Goal: Information Seeking & Learning: Find specific fact

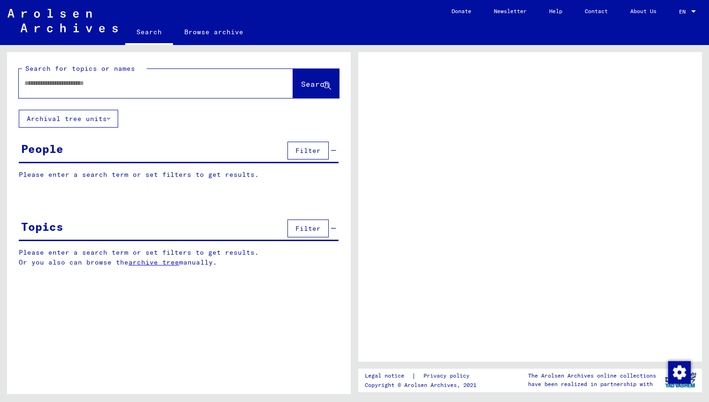
click at [86, 86] on input "text" at bounding box center [147, 83] width 246 height 10
type input "**"
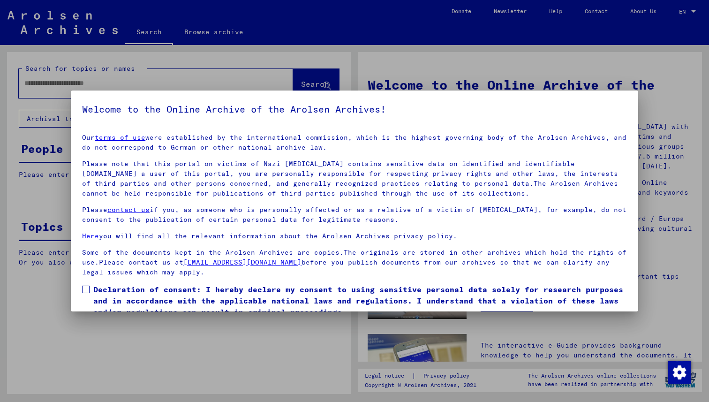
scroll to position [39, 0]
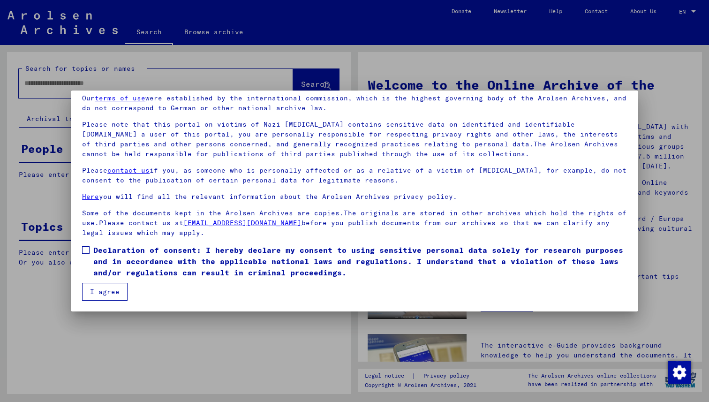
click at [113, 292] on button "I agree" at bounding box center [104, 292] width 45 height 18
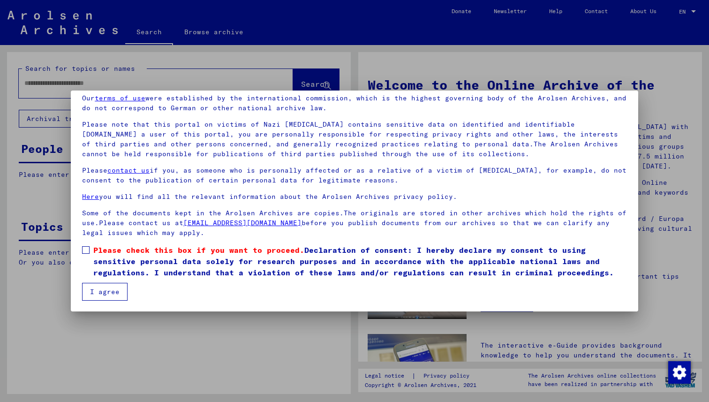
click at [90, 249] on label "Please check this box if you want to proceed. Declaration of consent: I hereby …" at bounding box center [354, 261] width 545 height 34
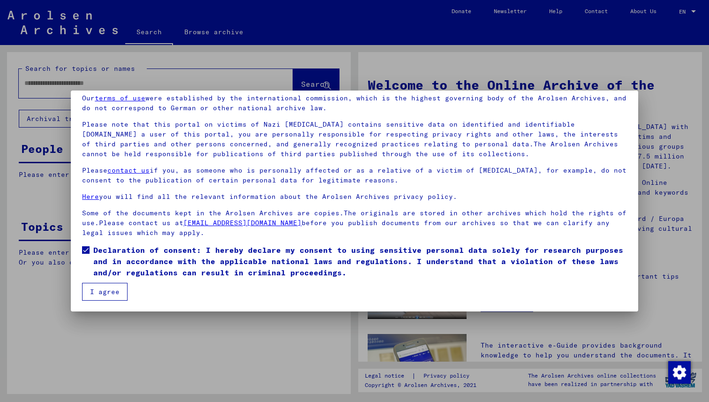
click at [109, 292] on button "I agree" at bounding box center [104, 292] width 45 height 18
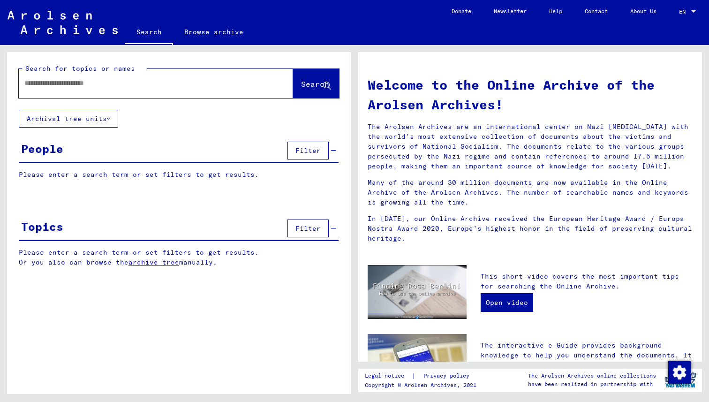
click at [54, 78] on input "text" at bounding box center [144, 83] width 240 height 10
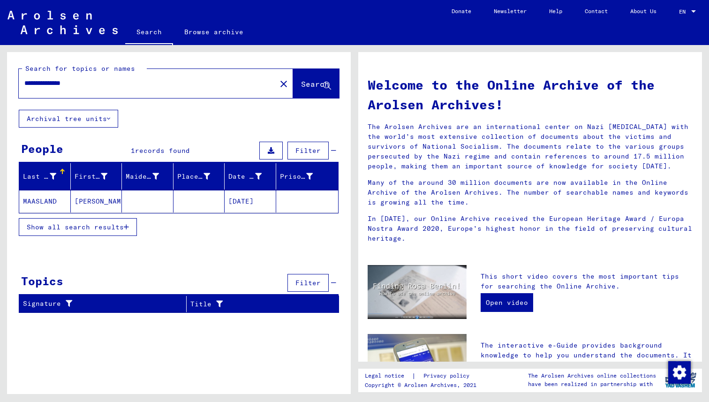
click at [50, 200] on mat-cell "MAASLAND" at bounding box center [45, 201] width 52 height 22
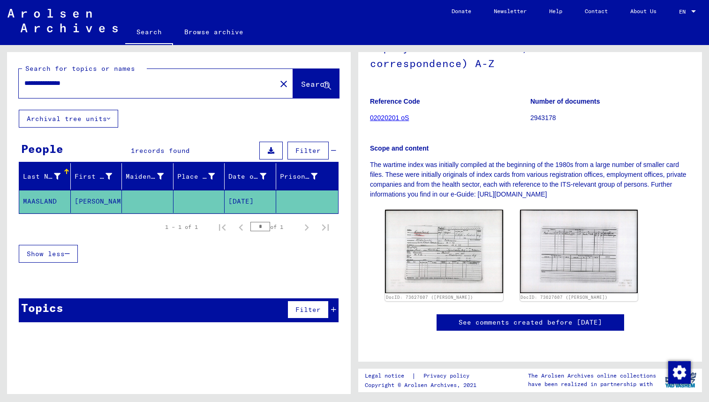
scroll to position [139, 0]
click at [434, 224] on img at bounding box center [444, 251] width 124 height 88
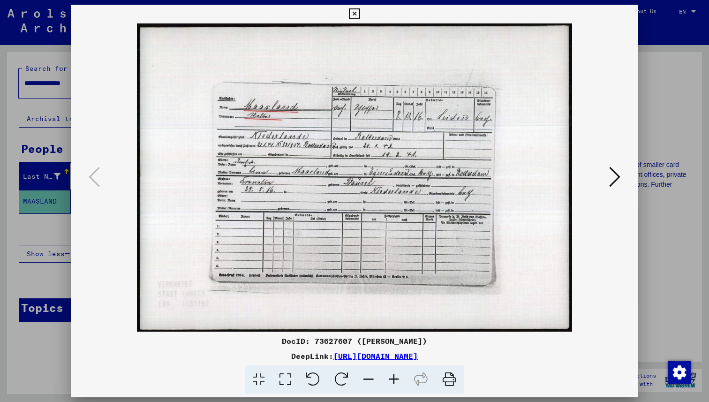
click at [355, 13] on icon at bounding box center [354, 13] width 11 height 11
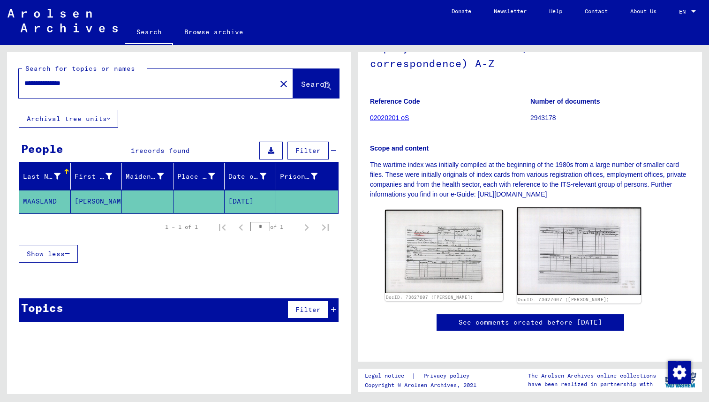
click at [569, 223] on img at bounding box center [578, 251] width 124 height 88
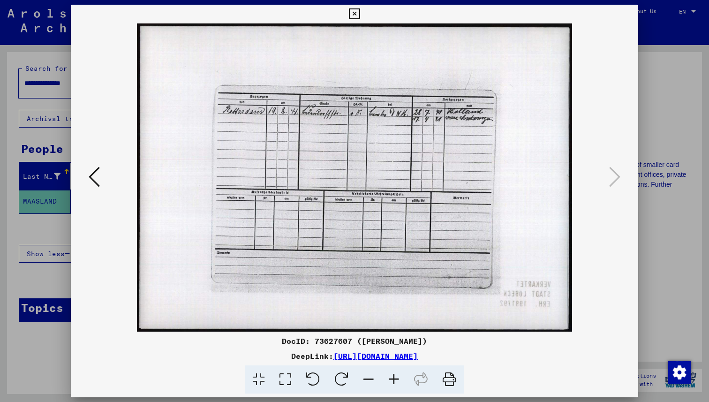
click at [357, 17] on icon at bounding box center [354, 13] width 11 height 11
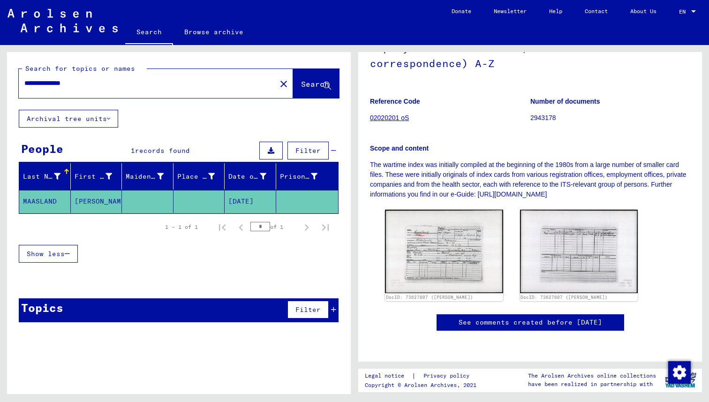
click at [50, 82] on input "**********" at bounding box center [147, 83] width 246 height 10
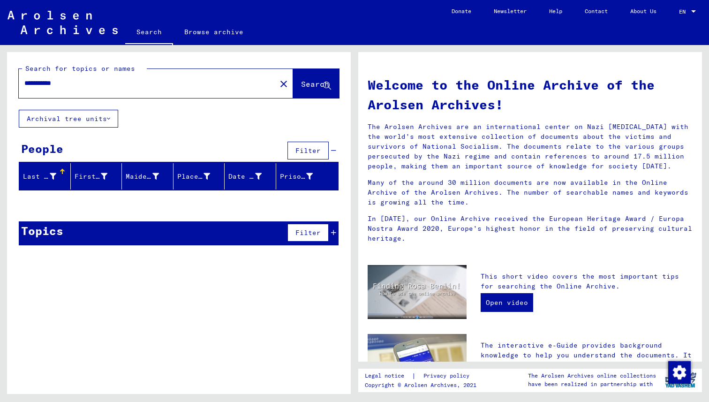
click at [31, 82] on input "**********" at bounding box center [144, 83] width 240 height 10
click at [37, 81] on input "**********" at bounding box center [144, 83] width 240 height 10
type input "********"
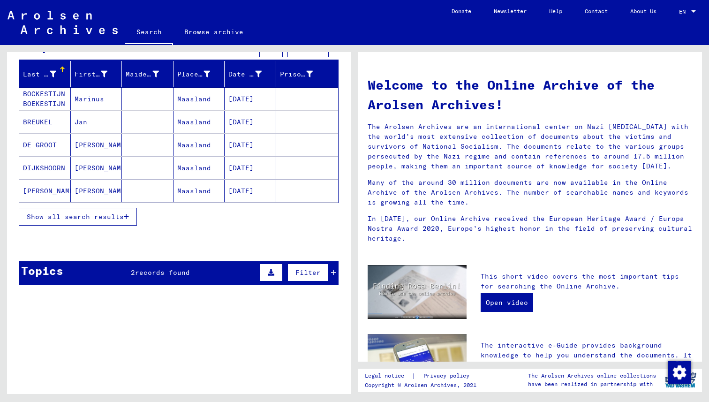
scroll to position [105, 0]
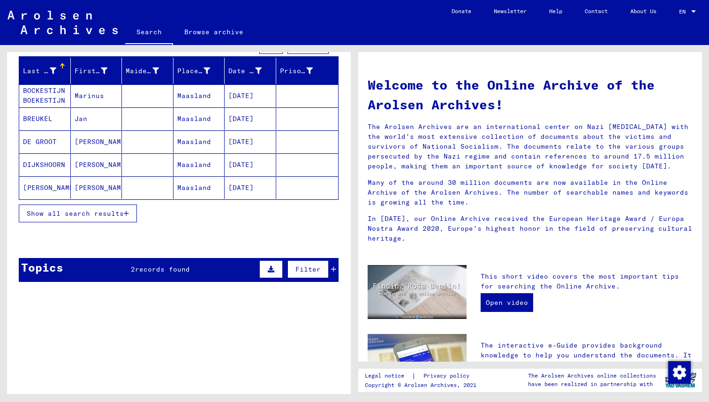
click at [142, 268] on span "records found" at bounding box center [162, 269] width 55 height 8
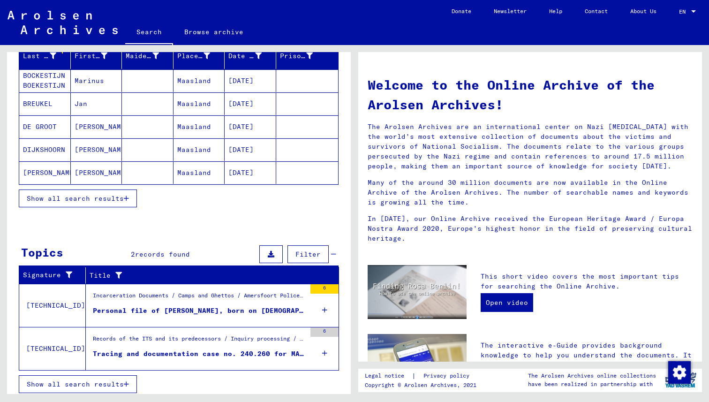
scroll to position [124, 0]
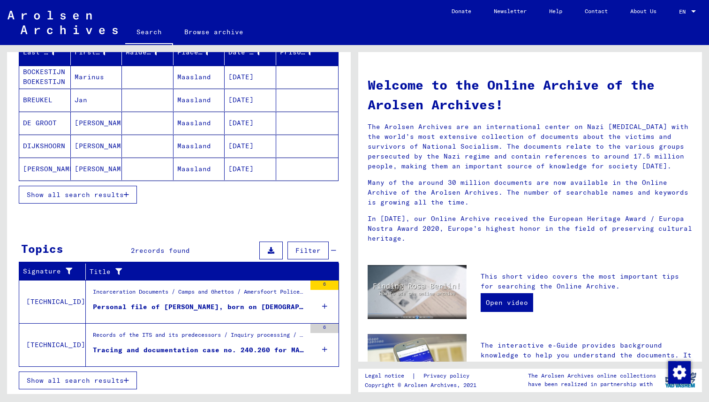
click at [224, 350] on div "Tracing and documentation case no. 240.260 for MAASLAND, [DEMOGRAPHIC_DATA] bor…" at bounding box center [199, 350] width 213 height 10
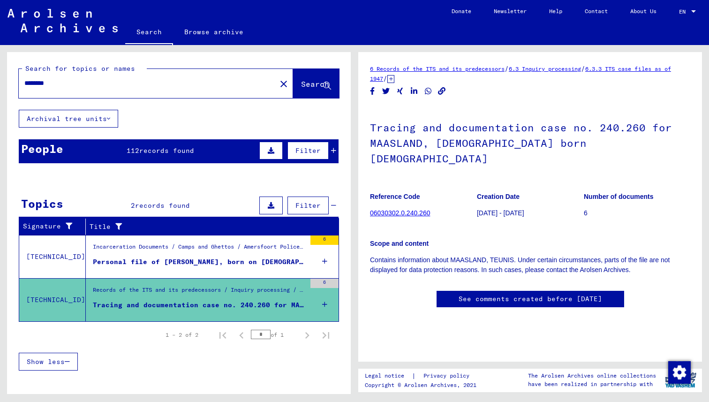
click at [271, 152] on icon at bounding box center [271, 150] width 7 height 7
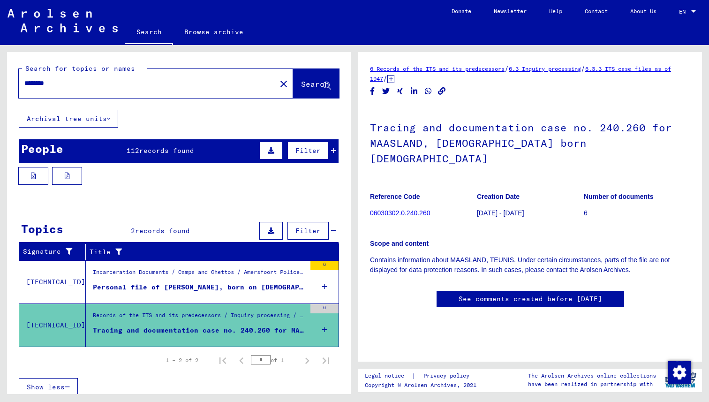
click at [145, 150] on span "records found" at bounding box center [166, 150] width 55 height 8
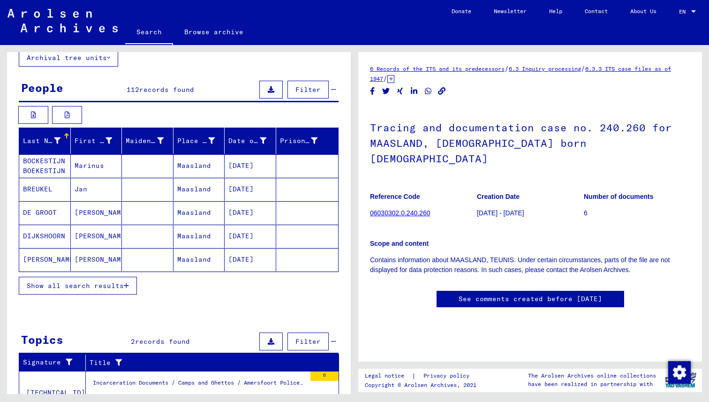
scroll to position [61, 0]
click at [101, 287] on span "Show all search results" at bounding box center [75, 285] width 97 height 8
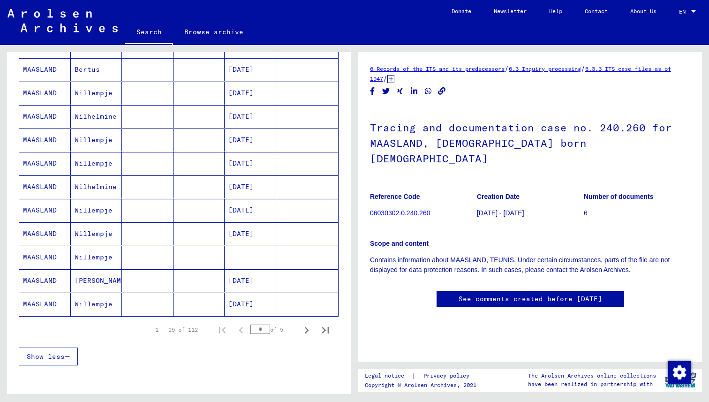
scroll to position [489, 0]
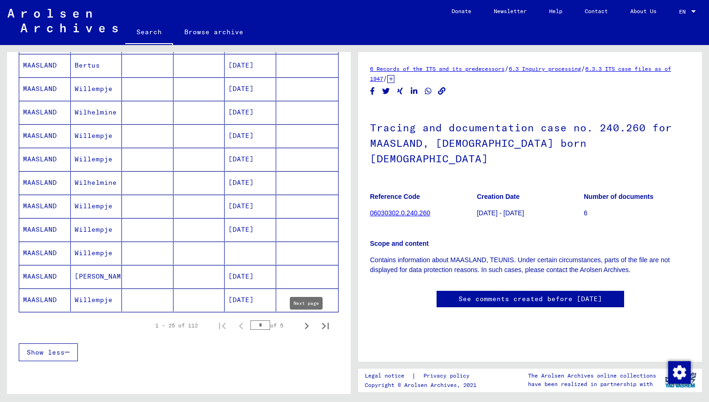
click at [307, 323] on icon "Next page" at bounding box center [306, 325] width 13 height 13
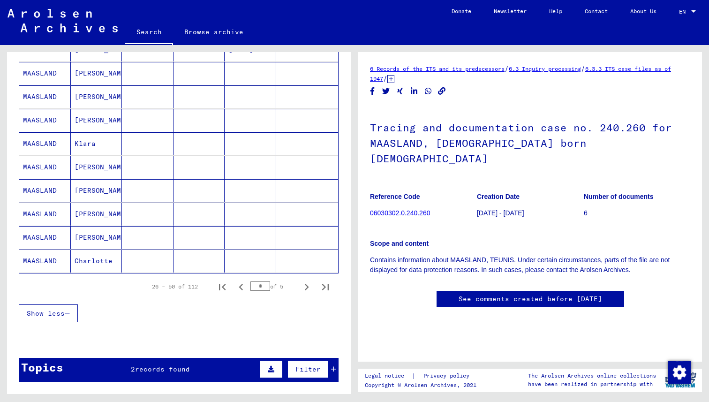
scroll to position [535, 0]
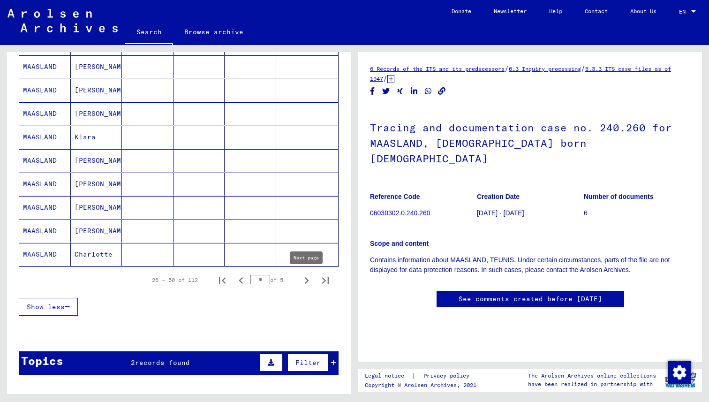
click at [310, 277] on icon "Next page" at bounding box center [306, 280] width 13 height 13
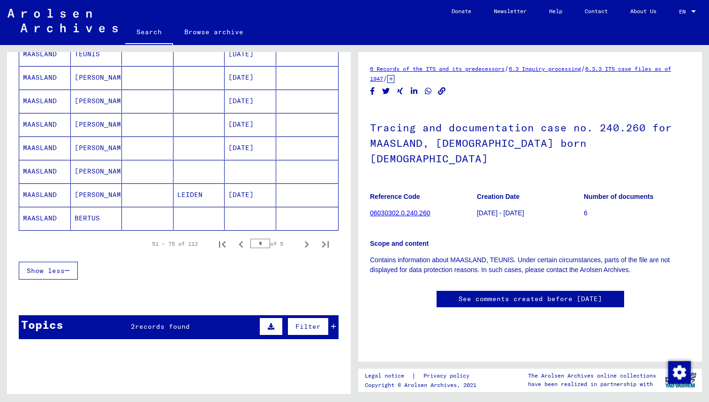
scroll to position [589, 0]
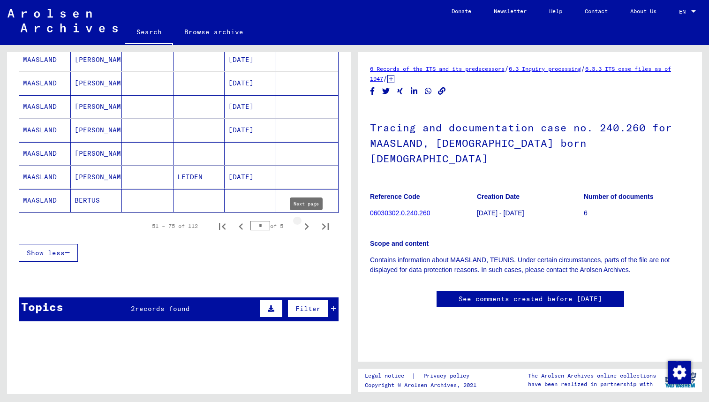
click at [305, 225] on icon "Next page" at bounding box center [306, 226] width 13 height 13
type input "*"
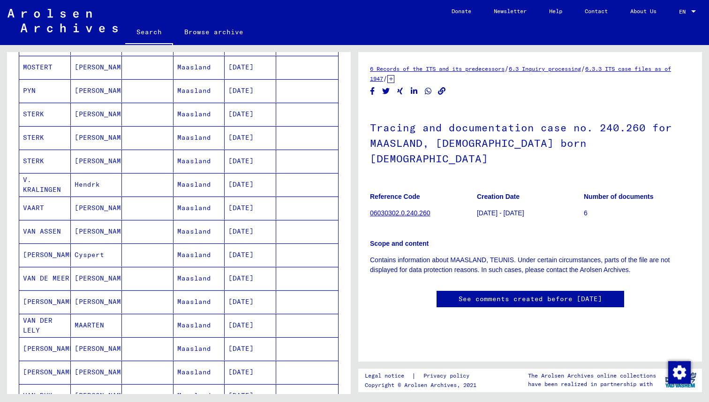
scroll to position [229, 0]
